Goal: Use online tool/utility: Utilize a website feature to perform a specific function

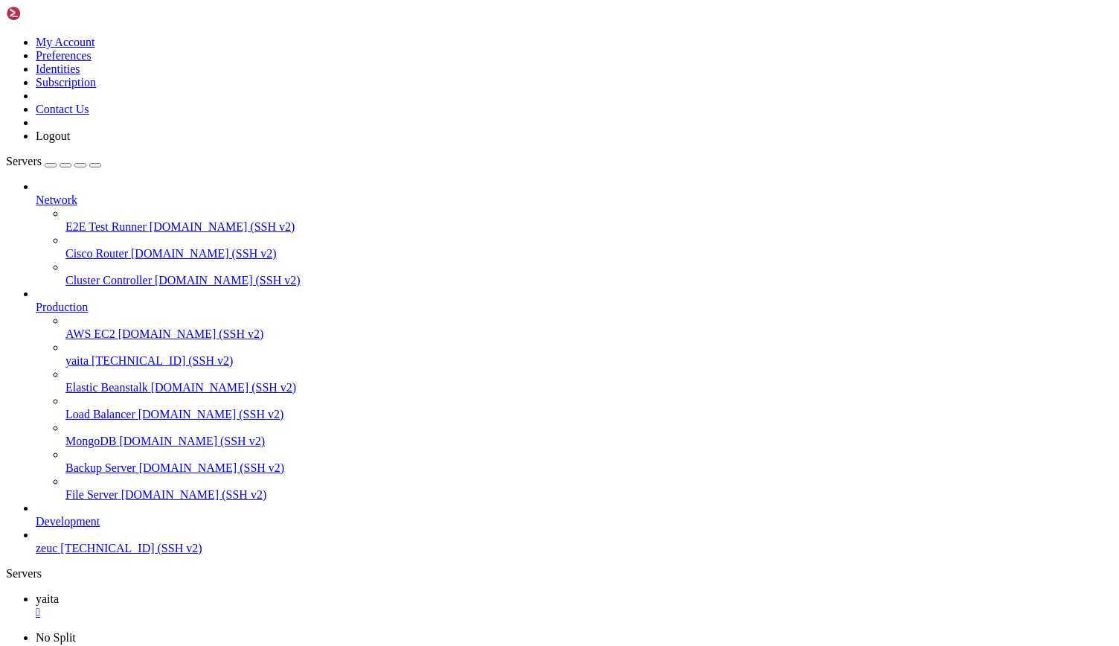
scroll to position [7, 1]
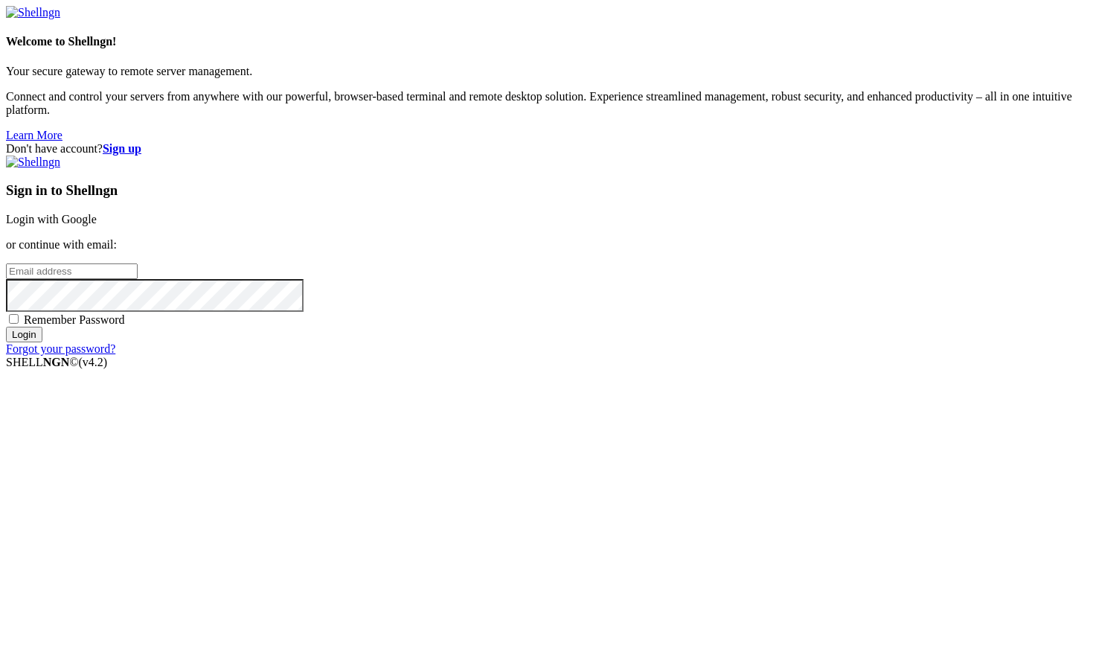
click at [97, 225] on link "Login with Google" at bounding box center [51, 219] width 91 height 13
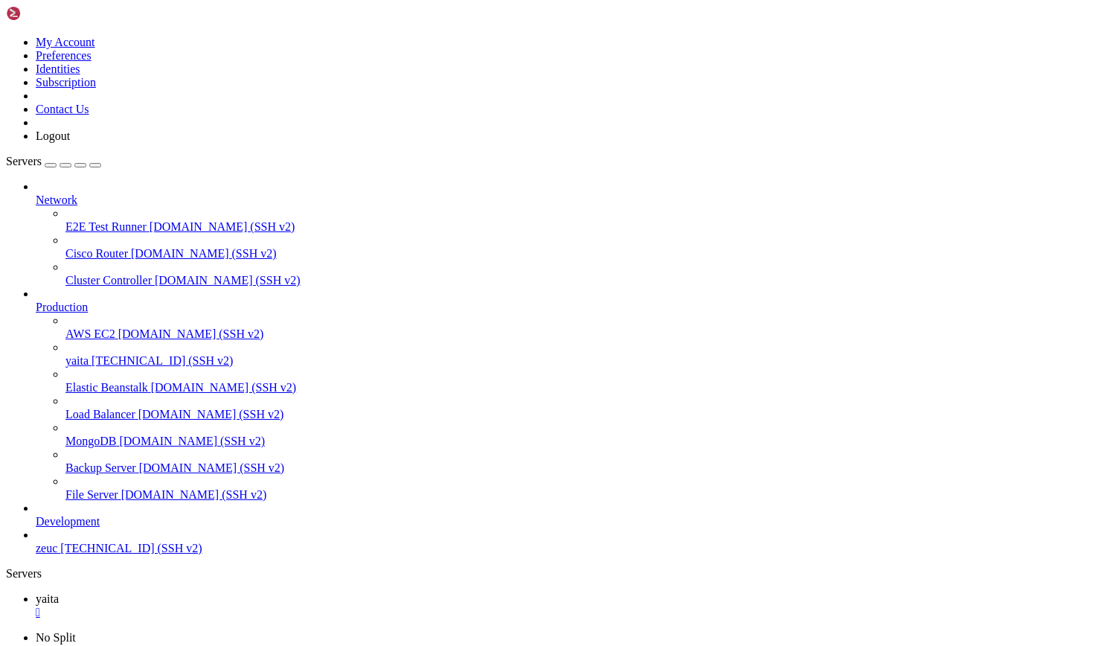
drag, startPoint x: 56, startPoint y: 981, endPoint x: 266, endPoint y: 985, distance: 210.5
copy x-row "mvn clean install -DskipTests"
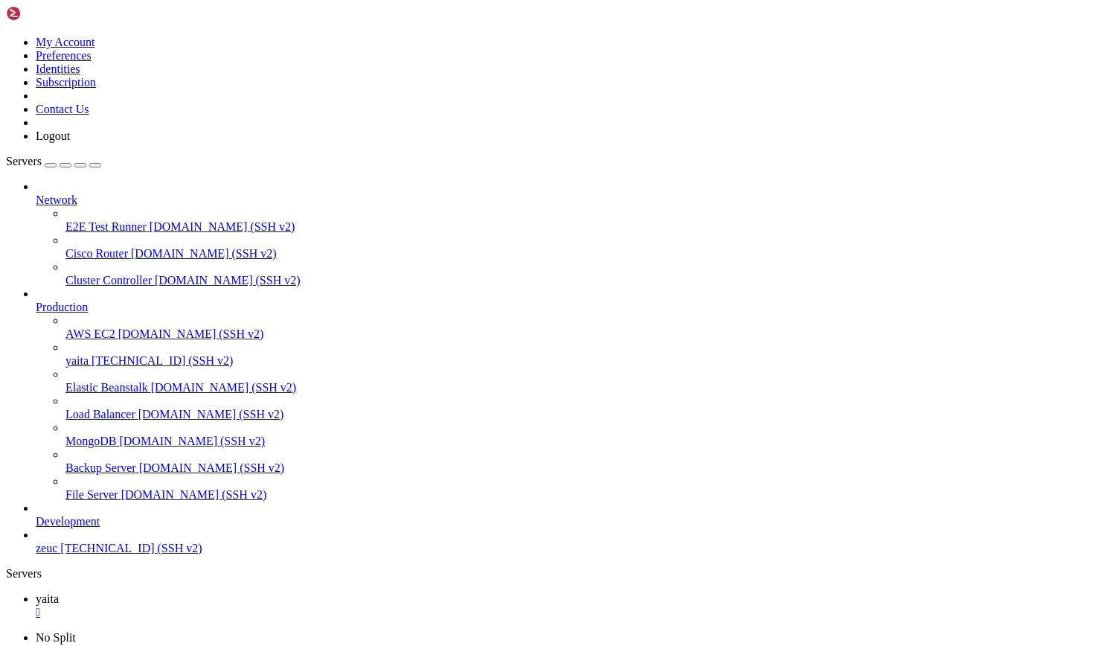
scroll to position [9809, 0]
drag, startPoint x: 57, startPoint y: 893, endPoint x: 321, endPoint y: 889, distance: 264.1
copy x-row "sudo systemctl restart yaita-order.service"
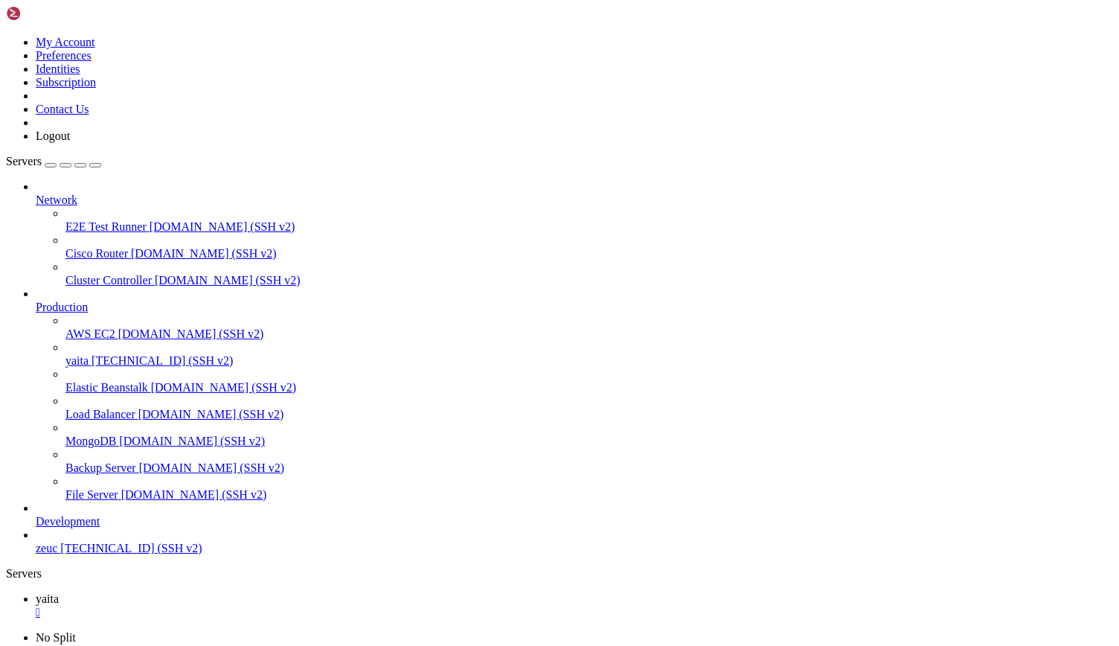
drag, startPoint x: 57, startPoint y: 982, endPoint x: 321, endPoint y: 981, distance: 264.0
copy x-row "sudo journalctl -u yaita-order.service -f"
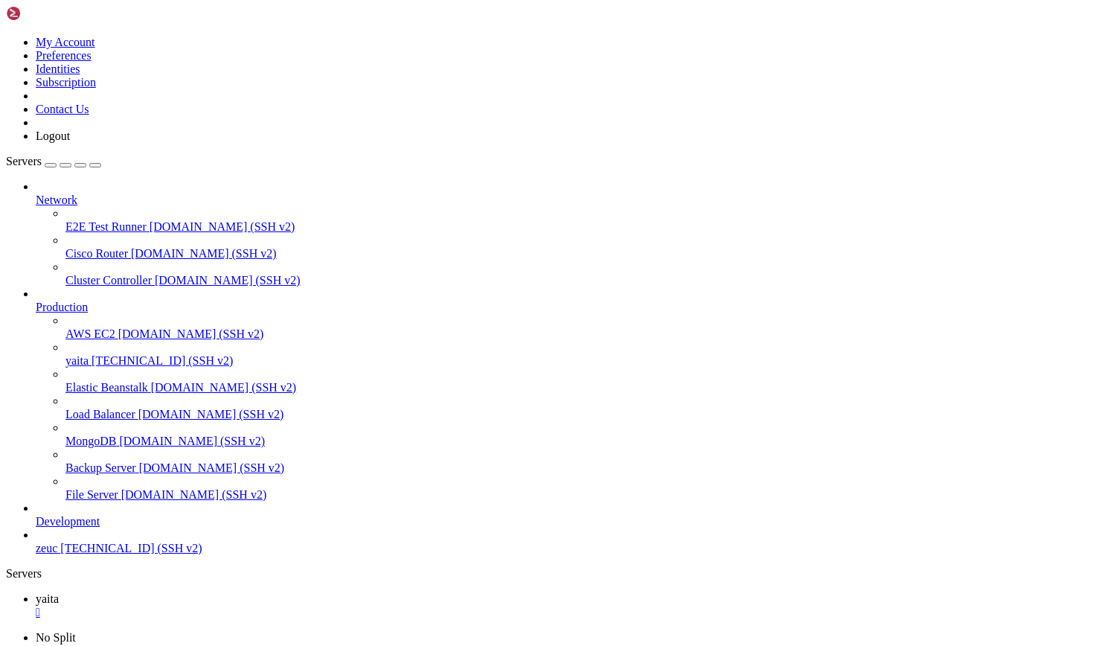
scroll to position [15172, 0]
